Goal: Transaction & Acquisition: Purchase product/service

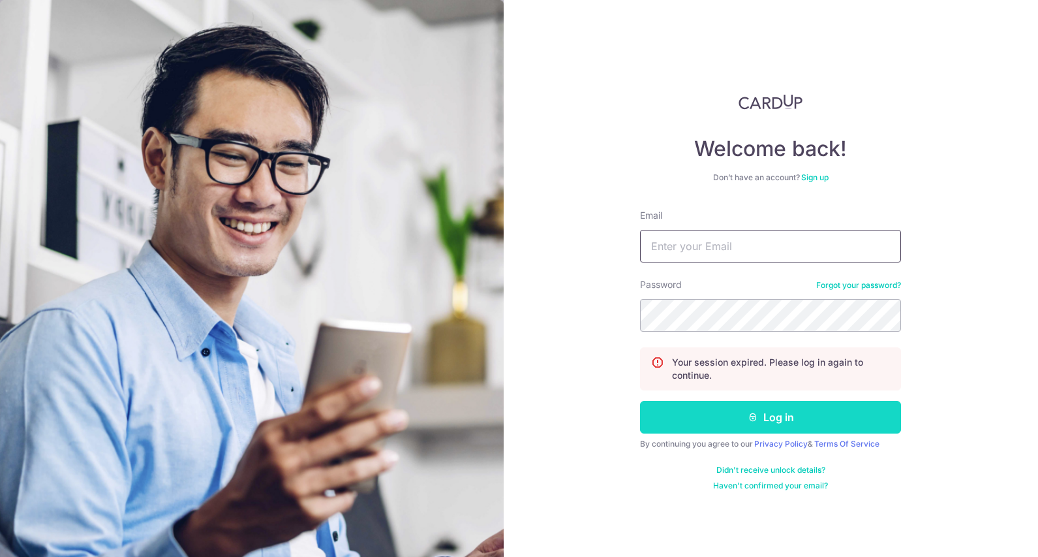
type input "[EMAIL_ADDRESS][DOMAIN_NAME]"
click at [781, 420] on button "Log in" at bounding box center [770, 417] width 261 height 33
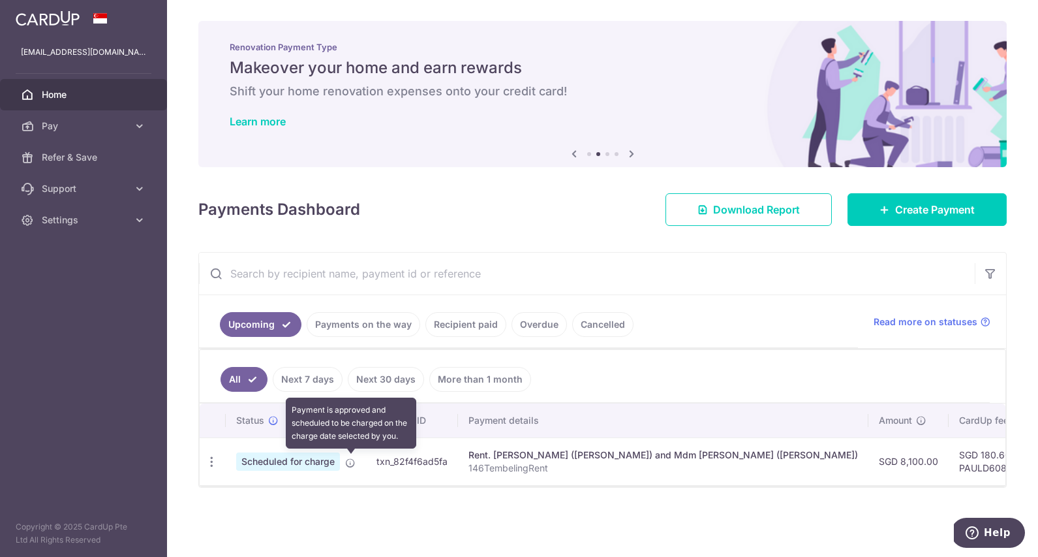
click at [352, 467] on icon at bounding box center [350, 463] width 10 height 10
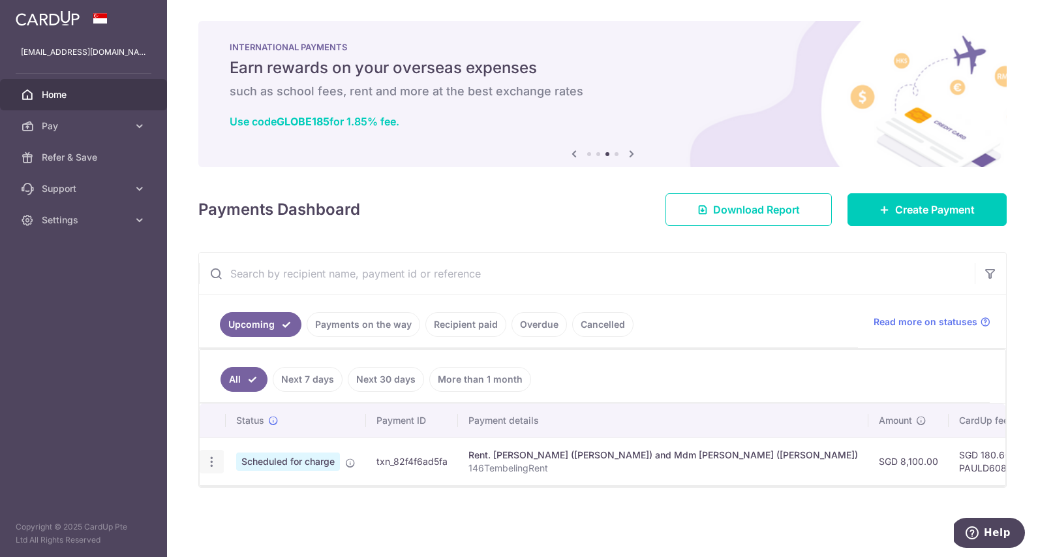
click at [208, 459] on icon "button" at bounding box center [212, 462] width 14 height 14
click at [387, 505] on div "Status Payment ID Payment details Amount CardUp fee Total amt. Charge date Due …" at bounding box center [603, 485] width 806 height 164
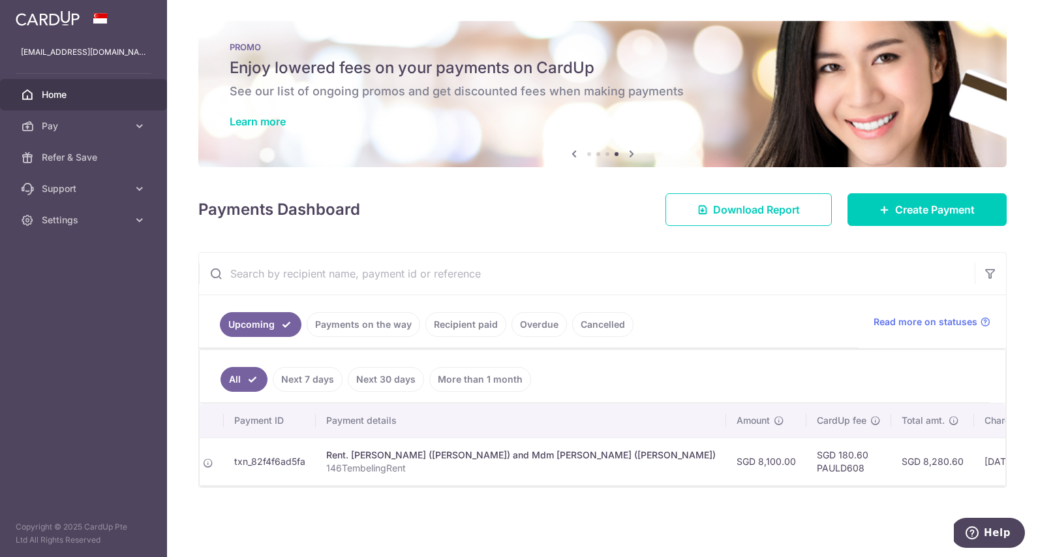
scroll to position [0, 146]
click at [839, 468] on td "SGD 180.60 PAULD608" at bounding box center [845, 461] width 85 height 48
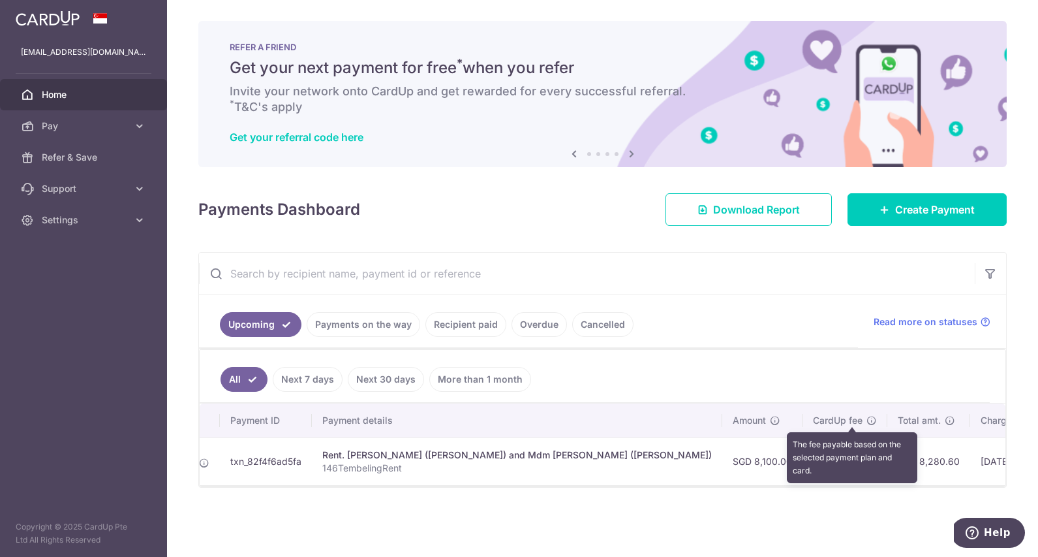
click at [867, 422] on icon at bounding box center [872, 420] width 10 height 10
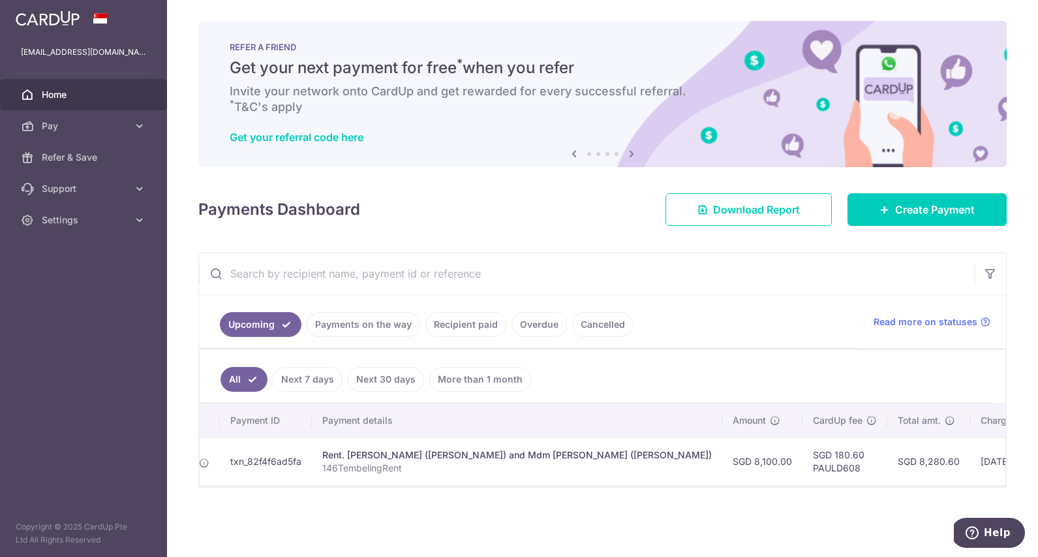
click at [739, 523] on div "× Pause Schedule Pause all future payments in this series Pause just this one p…" at bounding box center [602, 278] width 871 height 557
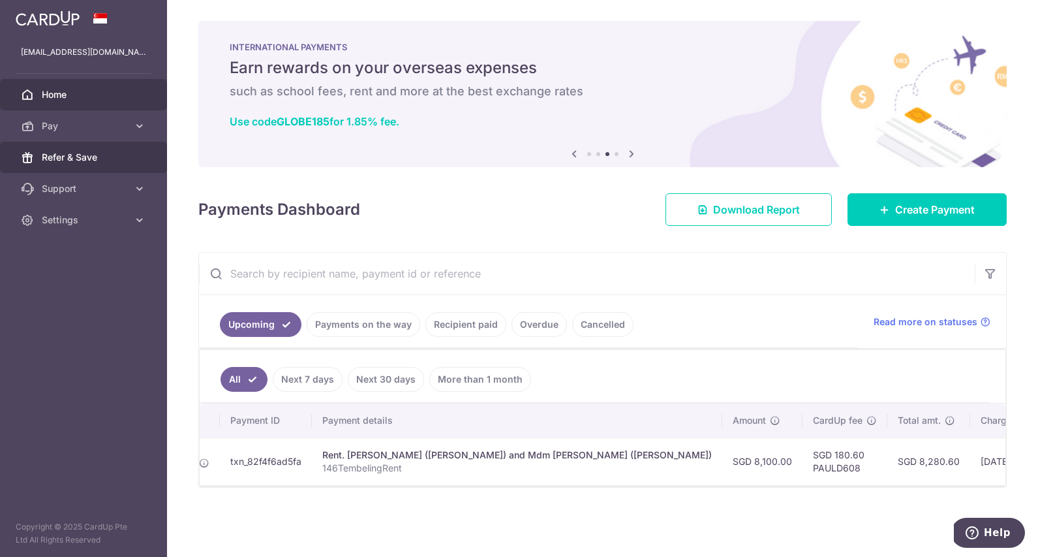
click at [73, 158] on span "Refer & Save" at bounding box center [85, 157] width 86 height 13
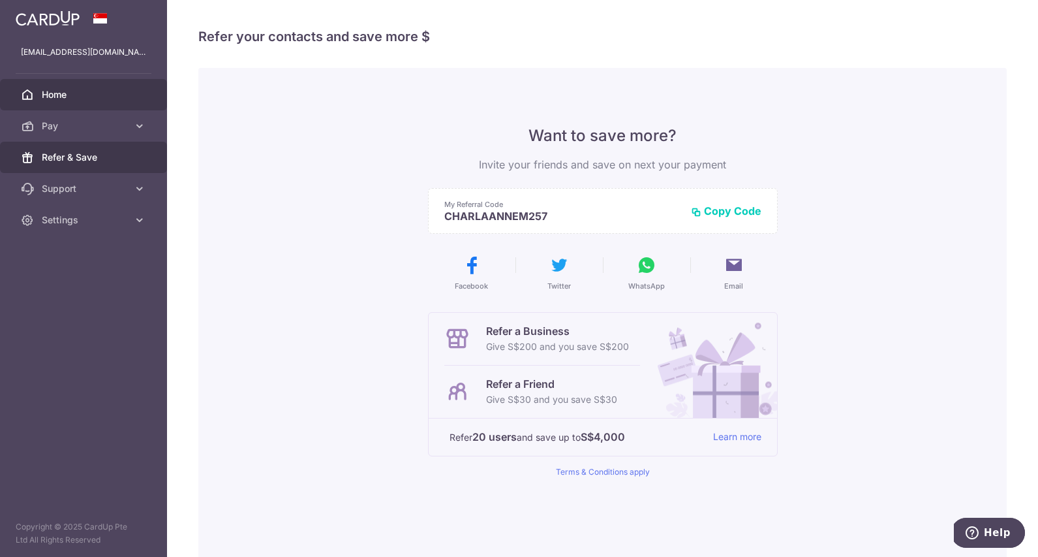
click at [78, 94] on span "Home" at bounding box center [85, 94] width 86 height 13
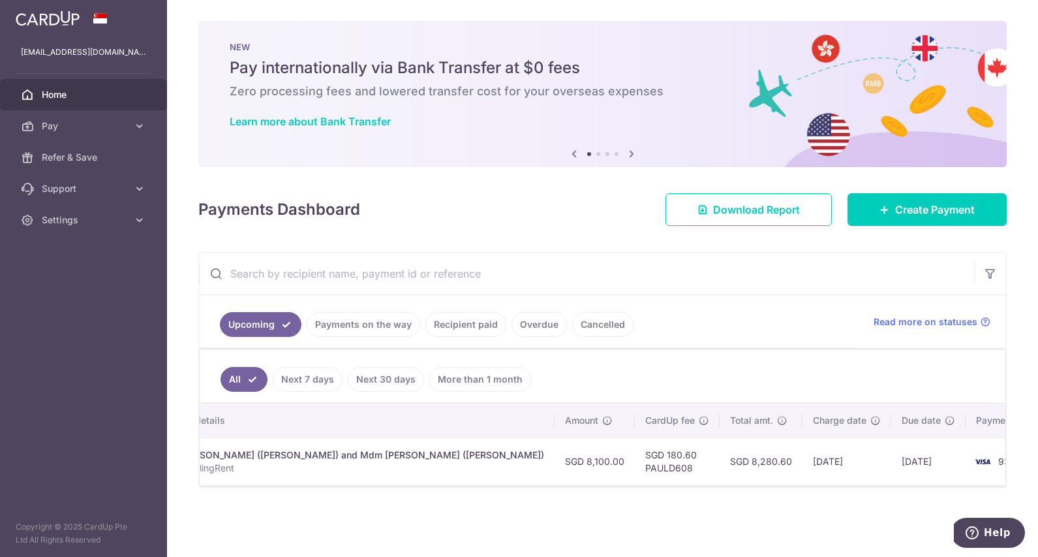
scroll to position [0, 348]
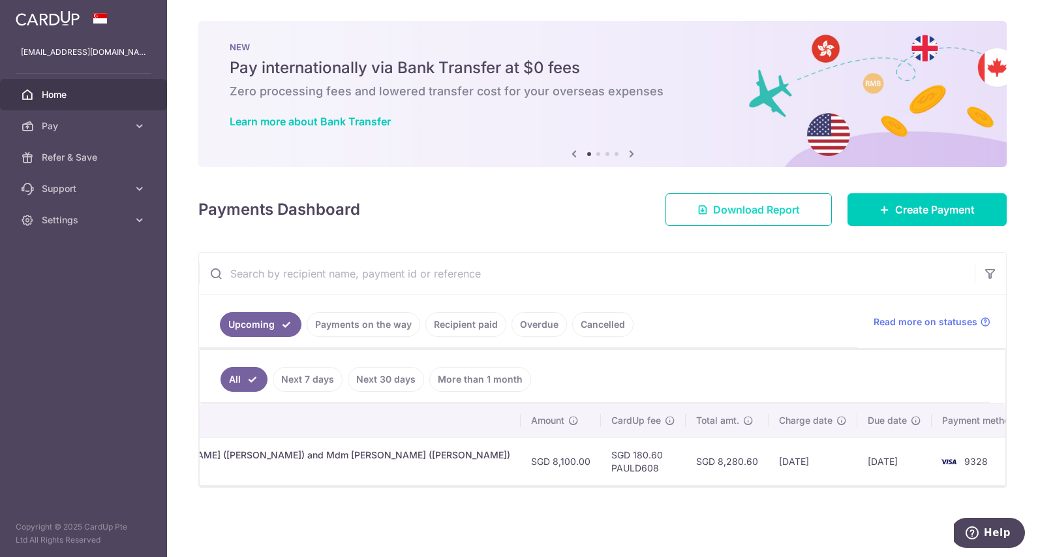
click at [788, 211] on span "Download Report" at bounding box center [756, 210] width 87 height 16
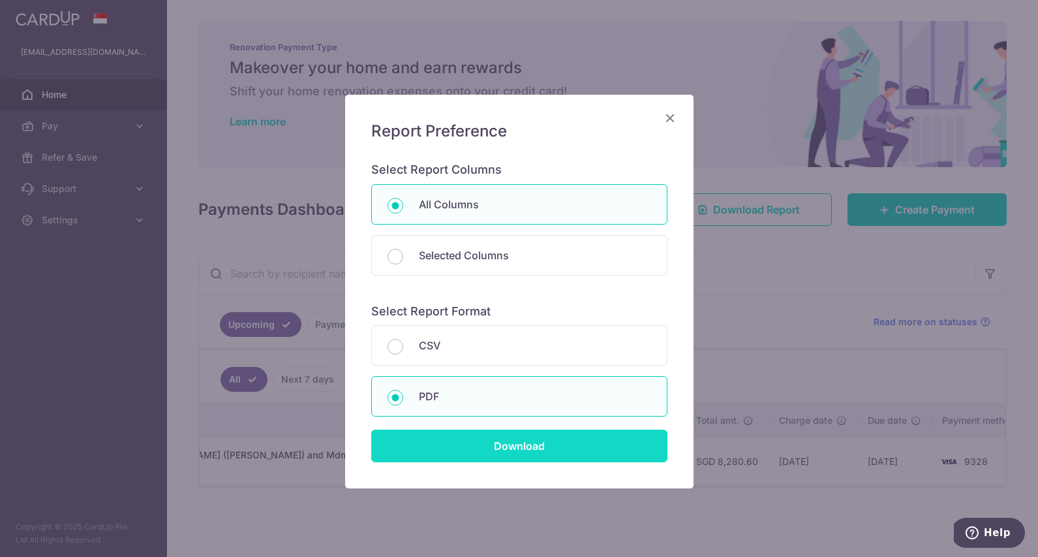
click at [486, 450] on input "Download" at bounding box center [519, 445] width 296 height 33
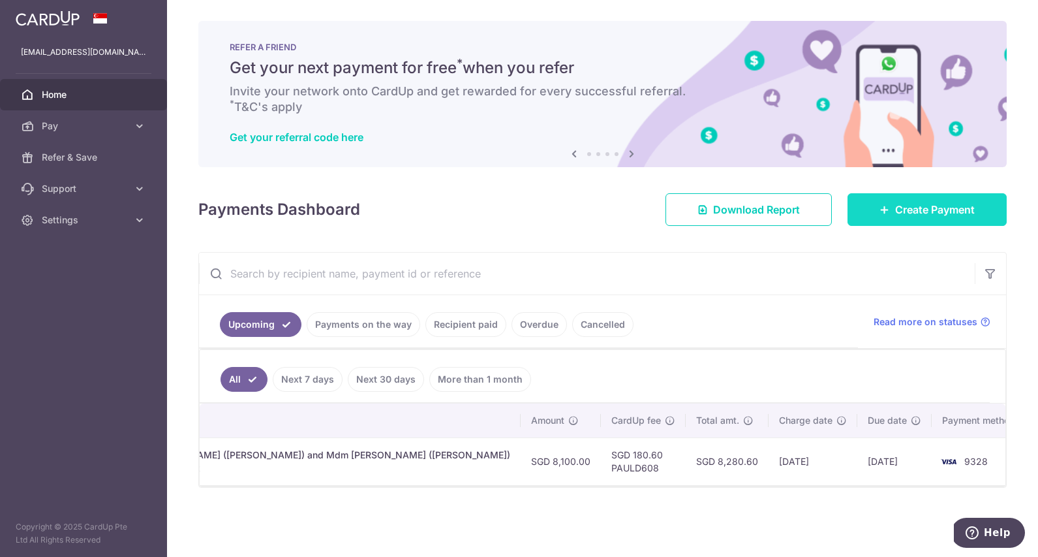
click at [897, 211] on span "Create Payment" at bounding box center [935, 210] width 80 height 16
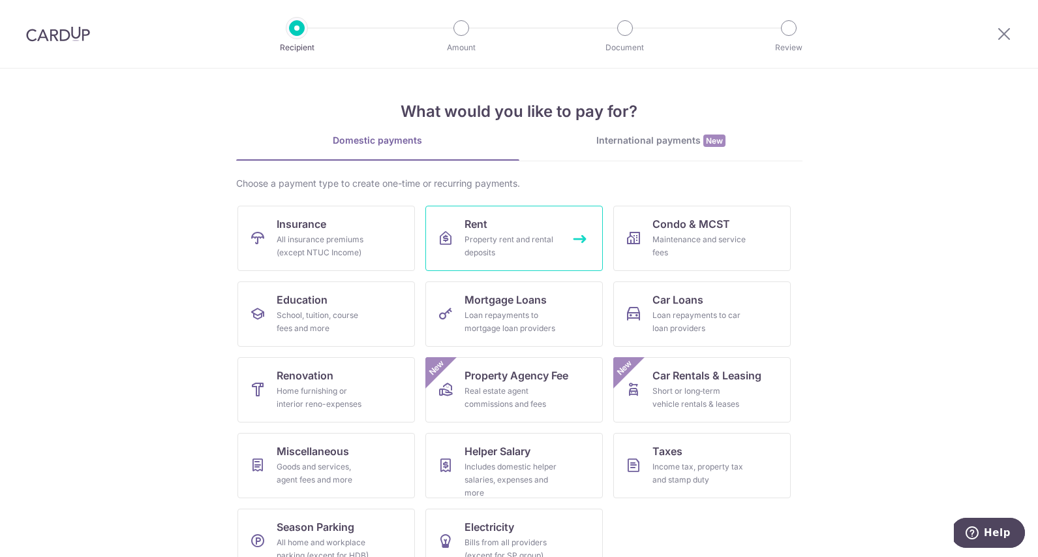
click at [580, 240] on link "Rent Property rent and rental deposits" at bounding box center [515, 238] width 178 height 65
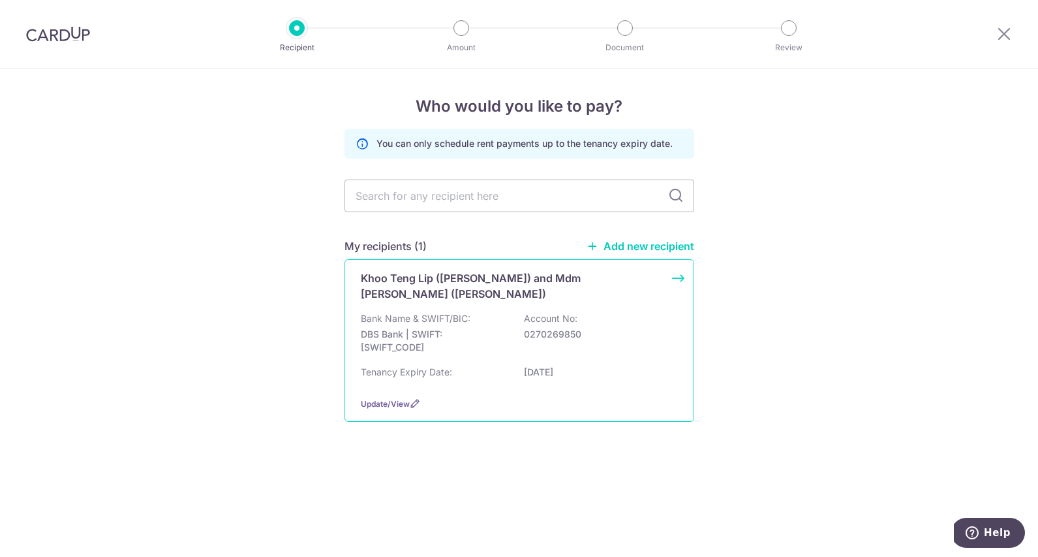
click at [623, 337] on p "0270269850" at bounding box center [597, 334] width 146 height 13
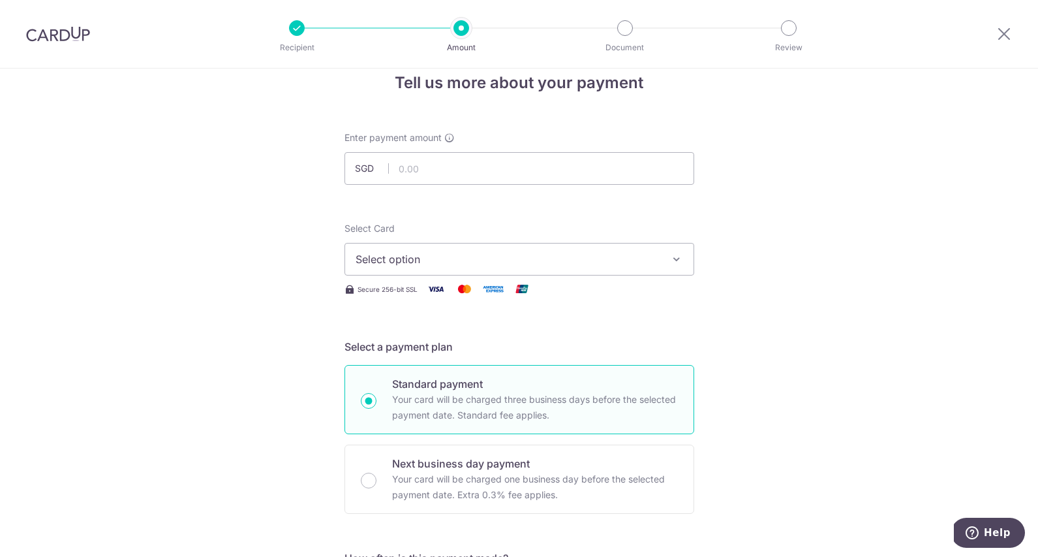
scroll to position [22, 0]
click at [476, 168] on input "text" at bounding box center [520, 169] width 350 height 33
type input "8,100.00"
click at [458, 265] on span "Select option" at bounding box center [508, 261] width 304 height 16
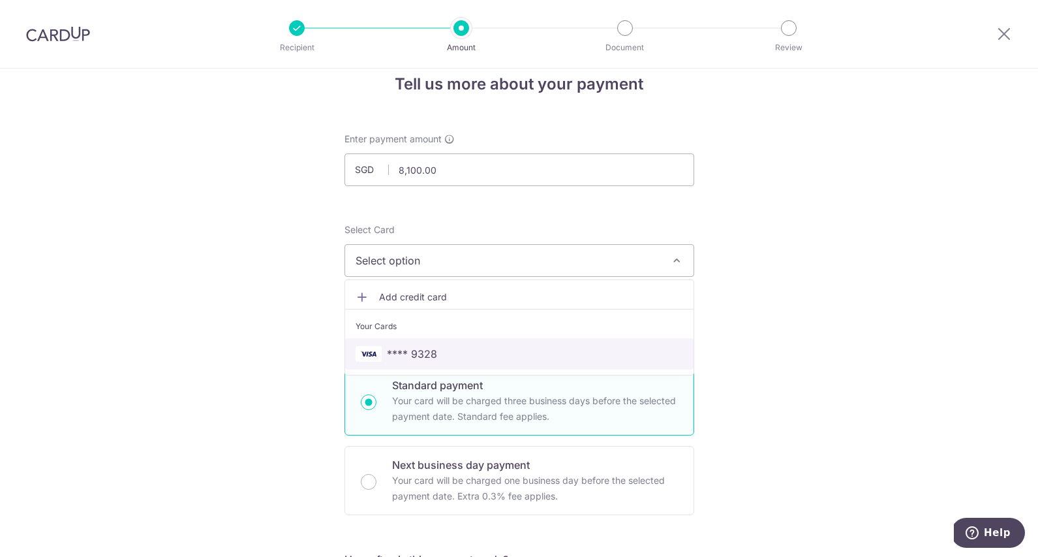
click at [440, 354] on span "**** 9328" at bounding box center [520, 354] width 328 height 16
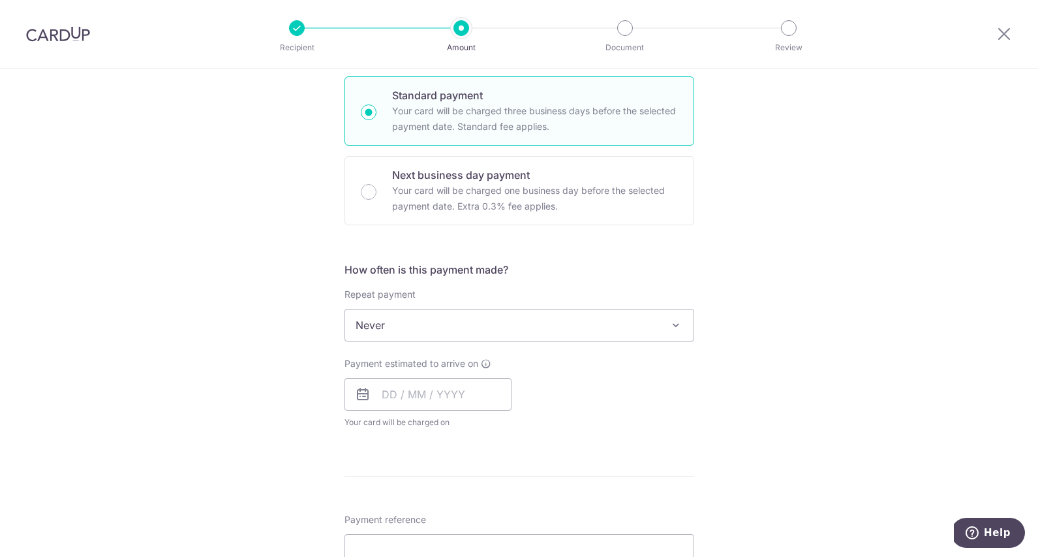
scroll to position [322, 0]
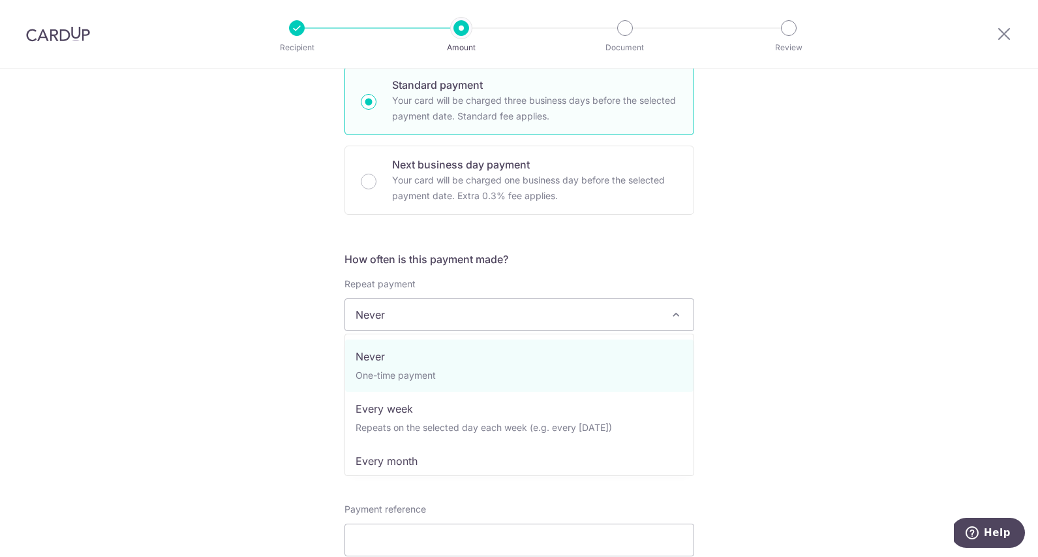
click at [508, 322] on span "Never" at bounding box center [519, 314] width 349 height 31
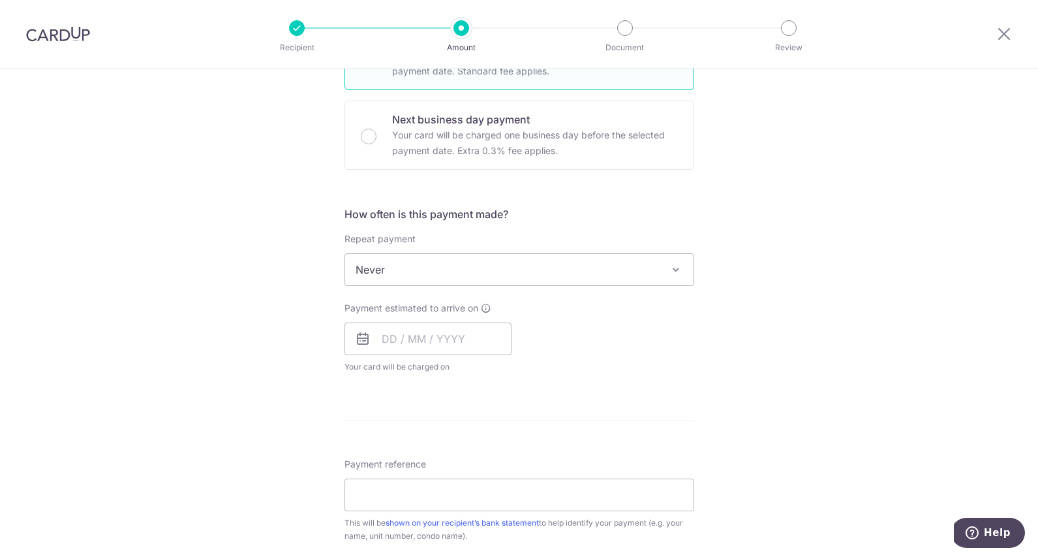
scroll to position [368, 0]
click at [450, 343] on input "text" at bounding box center [428, 338] width 167 height 33
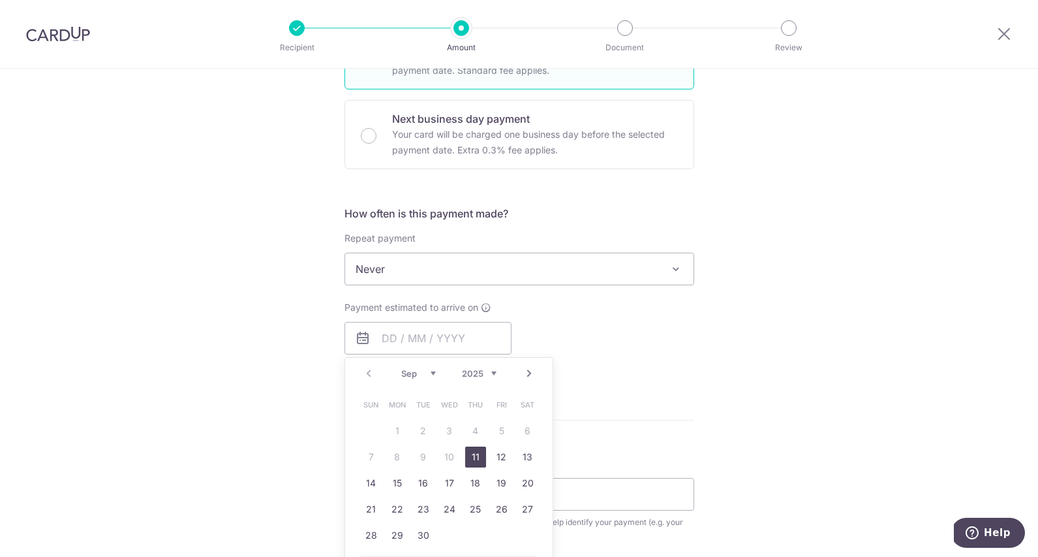
click at [606, 328] on div "Payment estimated to arrive on Prev Next Sep Oct Nov Dec 2025 2026 2027 2028 20…" at bounding box center [519, 337] width 365 height 72
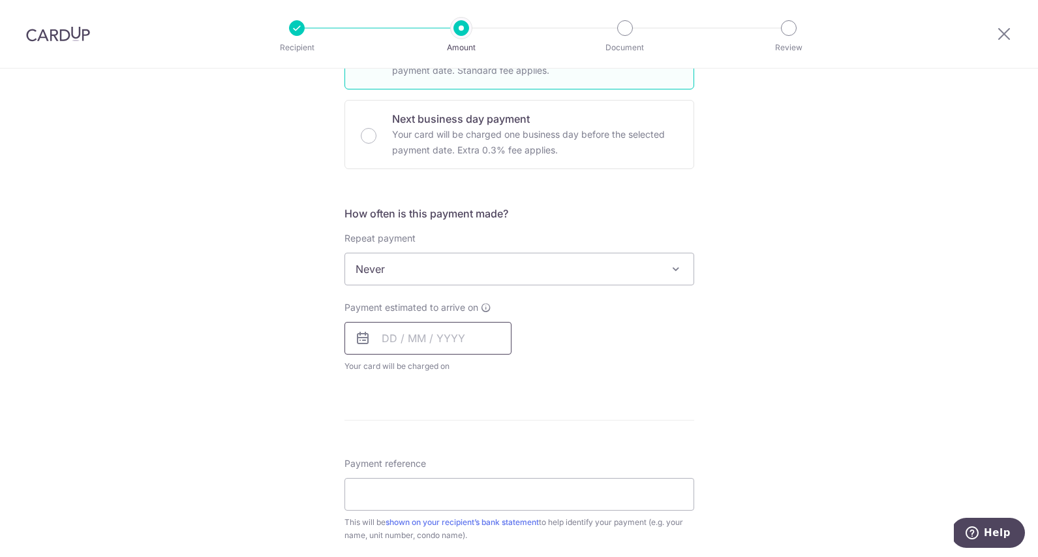
click at [459, 336] on input "text" at bounding box center [428, 338] width 167 height 33
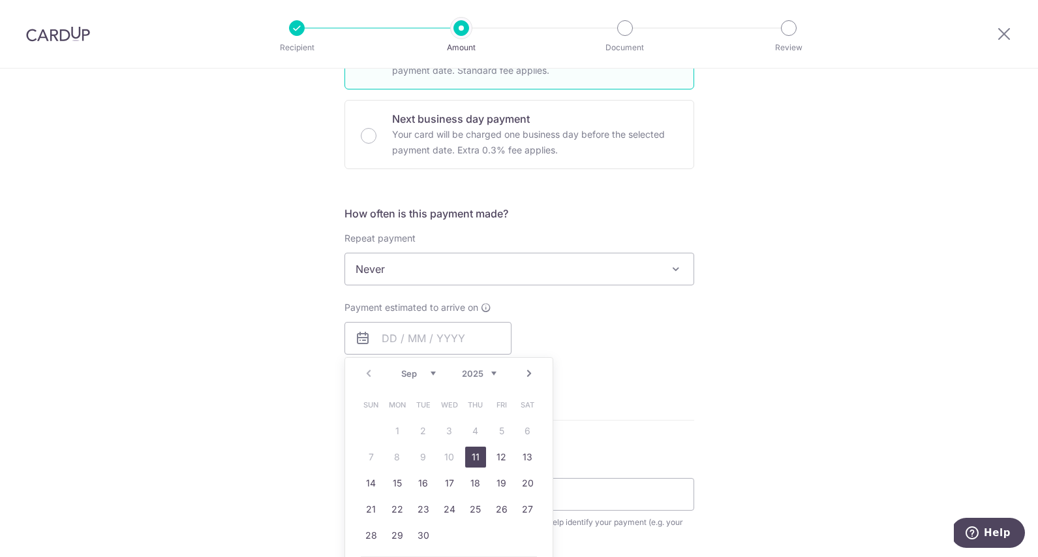
click at [527, 375] on link "Next" at bounding box center [529, 373] width 16 height 16
click at [422, 486] on link "14" at bounding box center [423, 483] width 21 height 21
type input "14/10/2025"
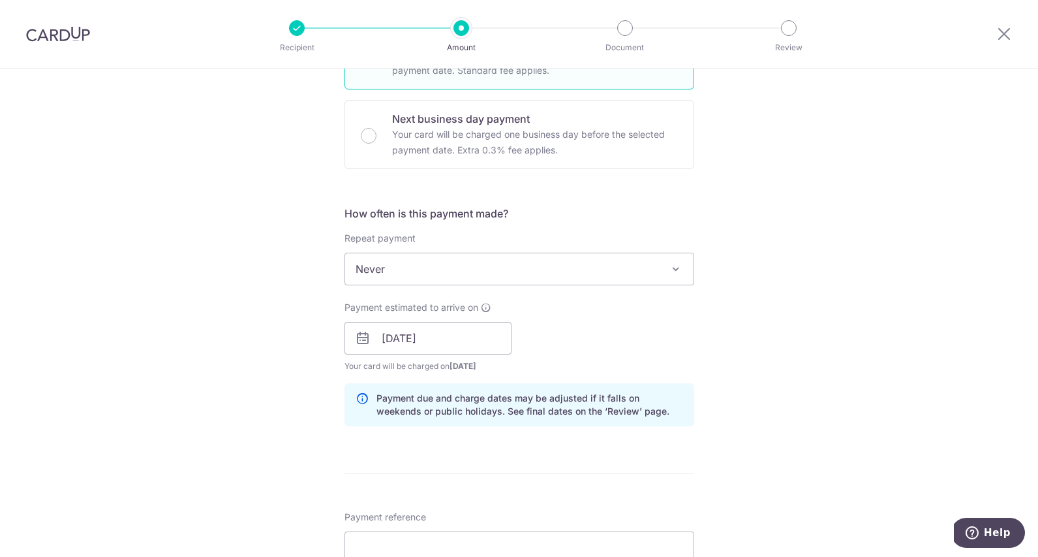
click at [813, 354] on div "Tell us more about your payment Enter payment amount SGD 8,100.00 8100.00 Selec…" at bounding box center [519, 317] width 1038 height 1234
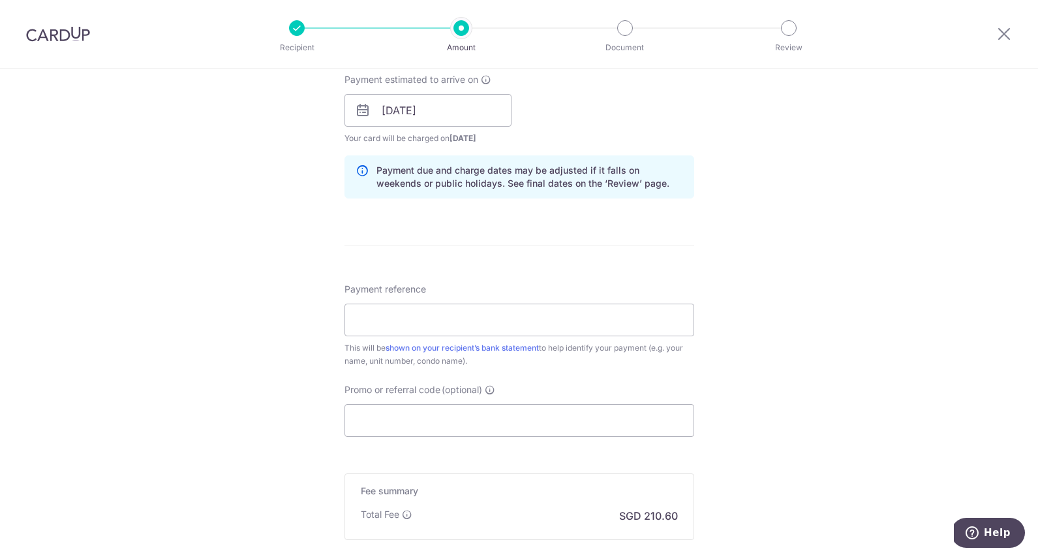
scroll to position [629, 0]
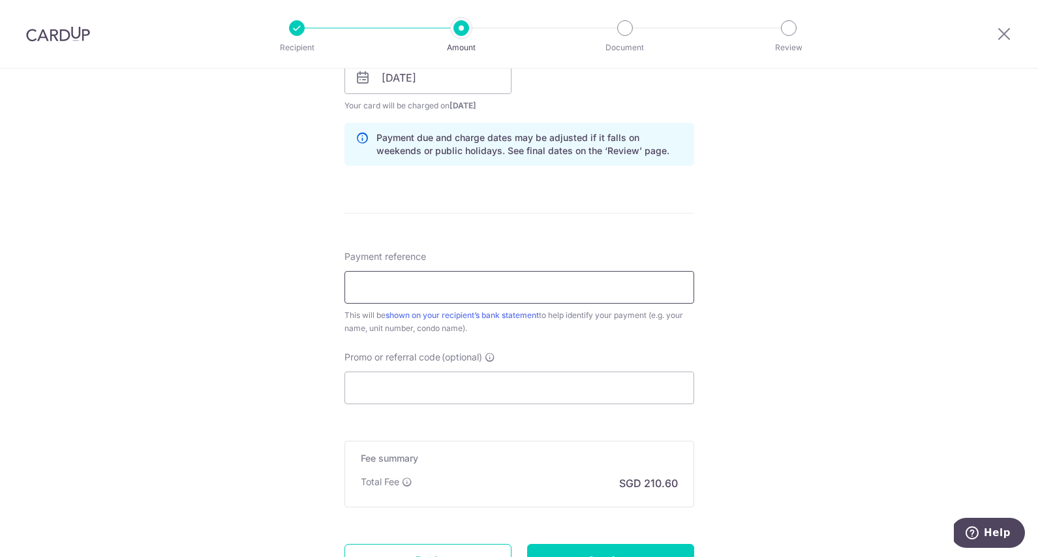
click at [583, 293] on input "Payment reference" at bounding box center [520, 287] width 350 height 33
type input "146TembelingRent"
click at [818, 362] on div "Tell us more about your payment Enter payment amount SGD 8,100.00 8100.00 Selec…" at bounding box center [519, 57] width 1038 height 1234
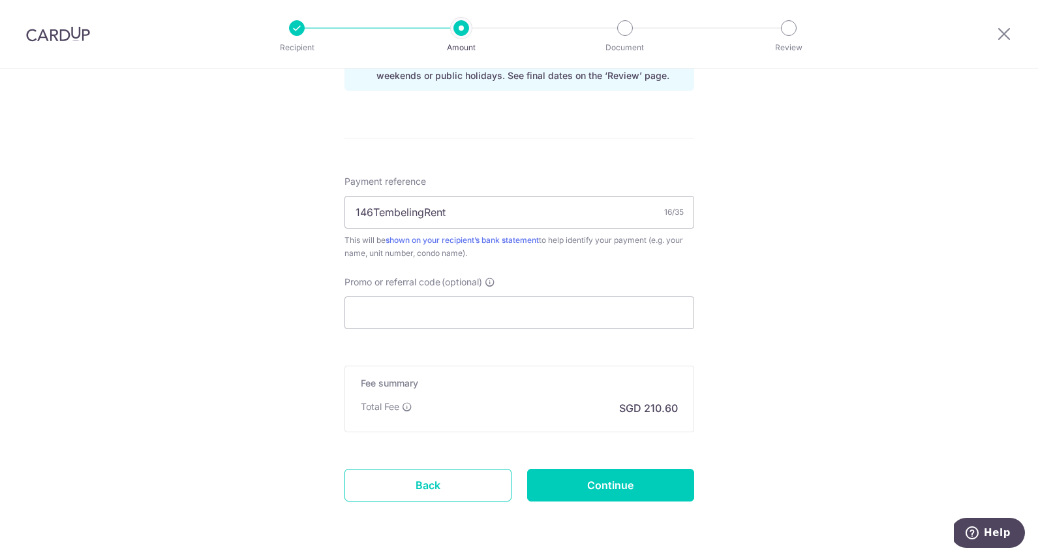
scroll to position [746, 0]
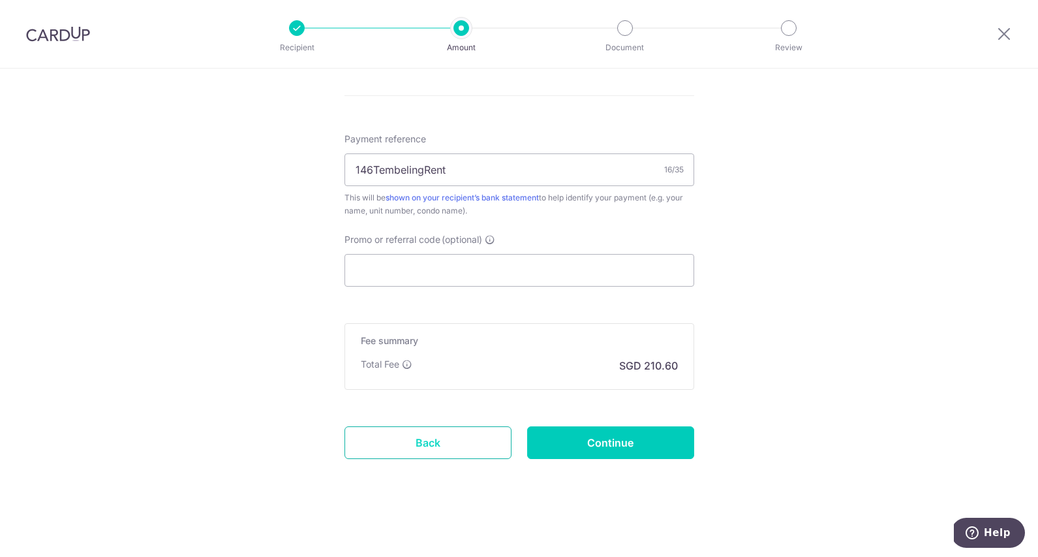
click at [456, 440] on link "Back" at bounding box center [428, 442] width 167 height 33
